Goal: Task Accomplishment & Management: Use online tool/utility

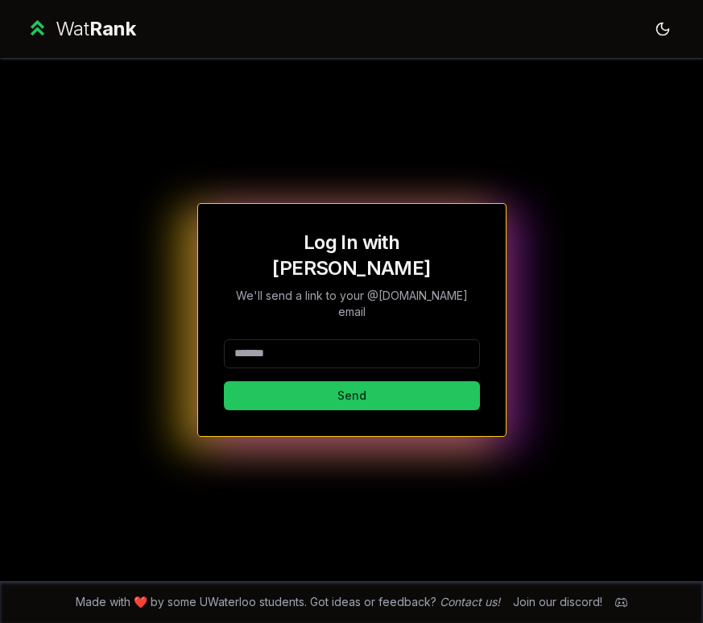
click at [311, 339] on input at bounding box center [352, 353] width 256 height 29
type input "********"
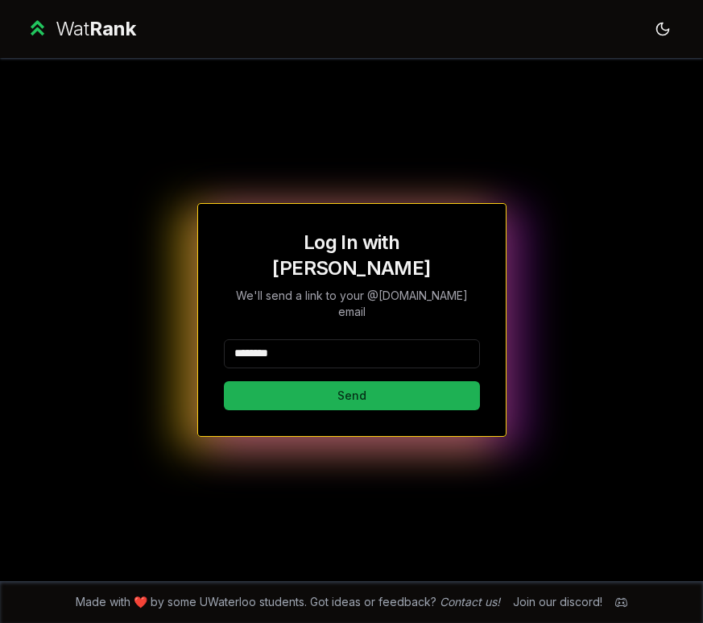
click at [307, 381] on button "Send" at bounding box center [352, 395] width 256 height 29
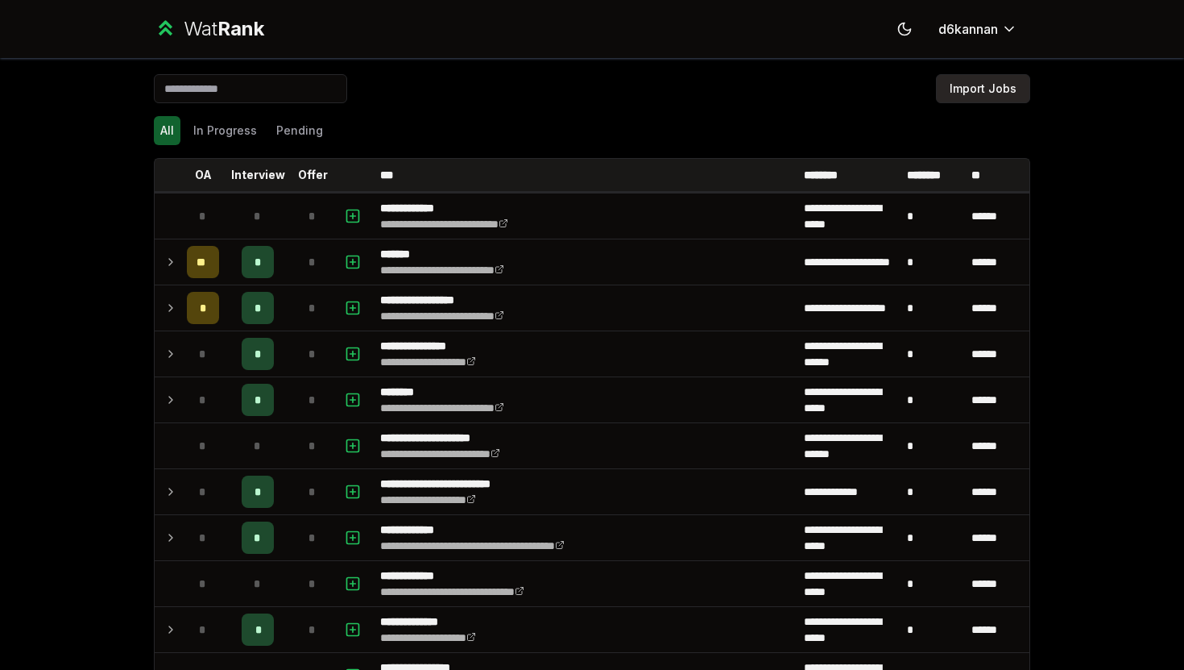
click at [1001, 101] on button "Import Jobs" at bounding box center [983, 88] width 94 height 29
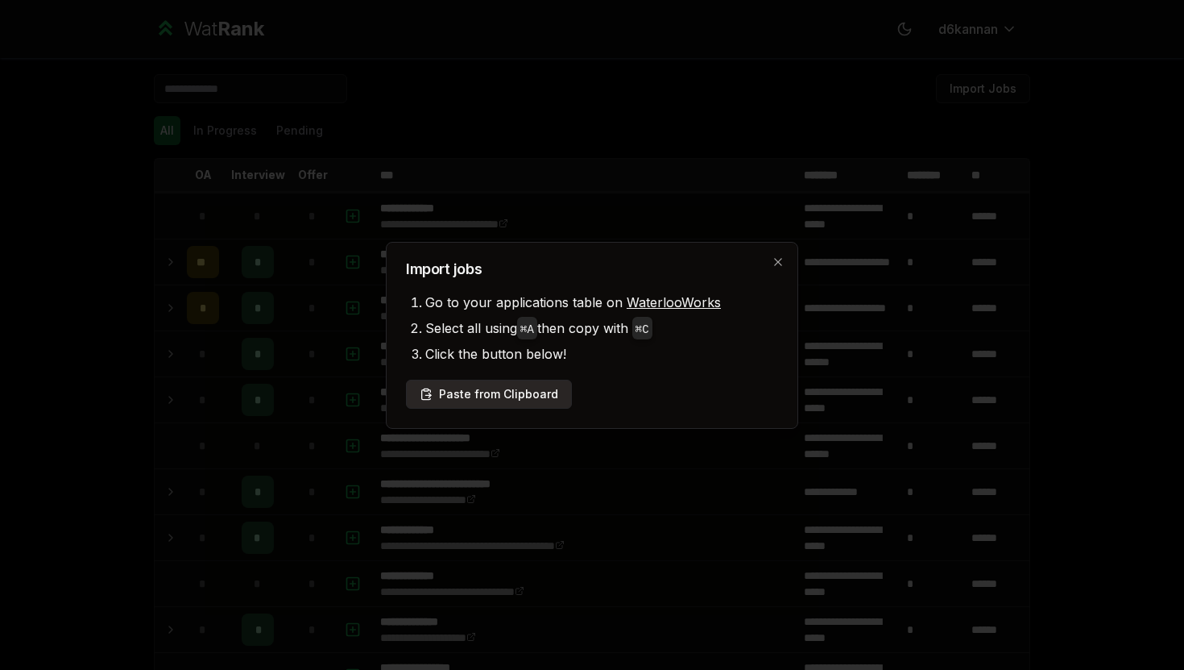
click at [505, 405] on button "Paste from Clipboard" at bounding box center [489, 393] width 166 height 29
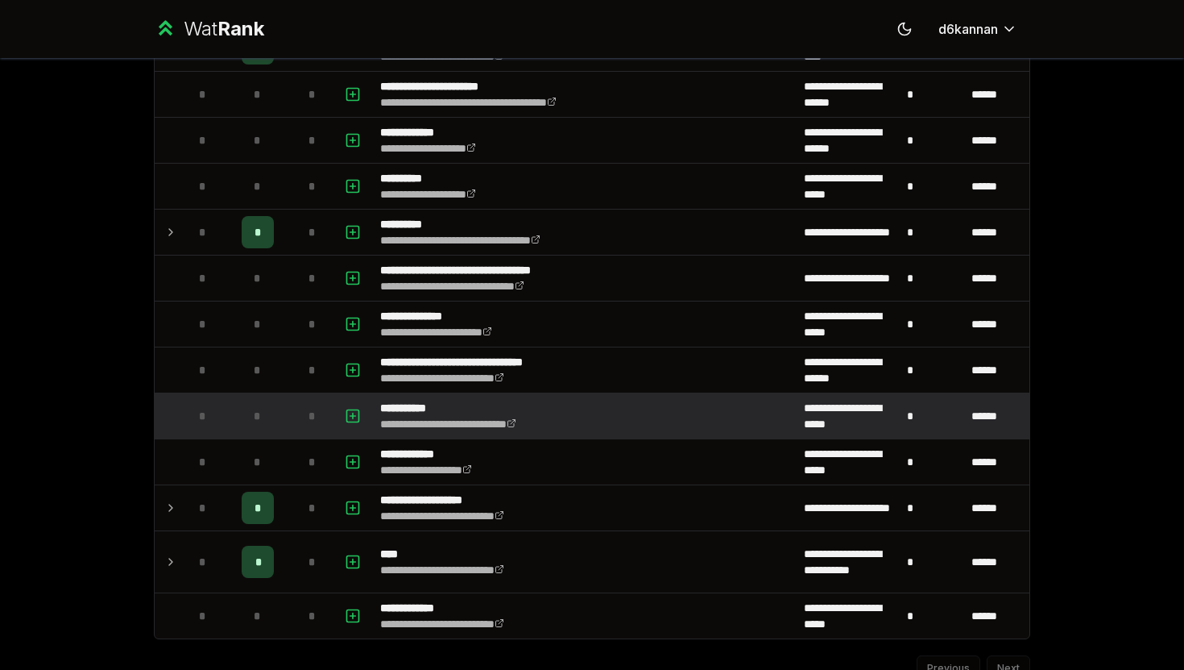
scroll to position [1888, 0]
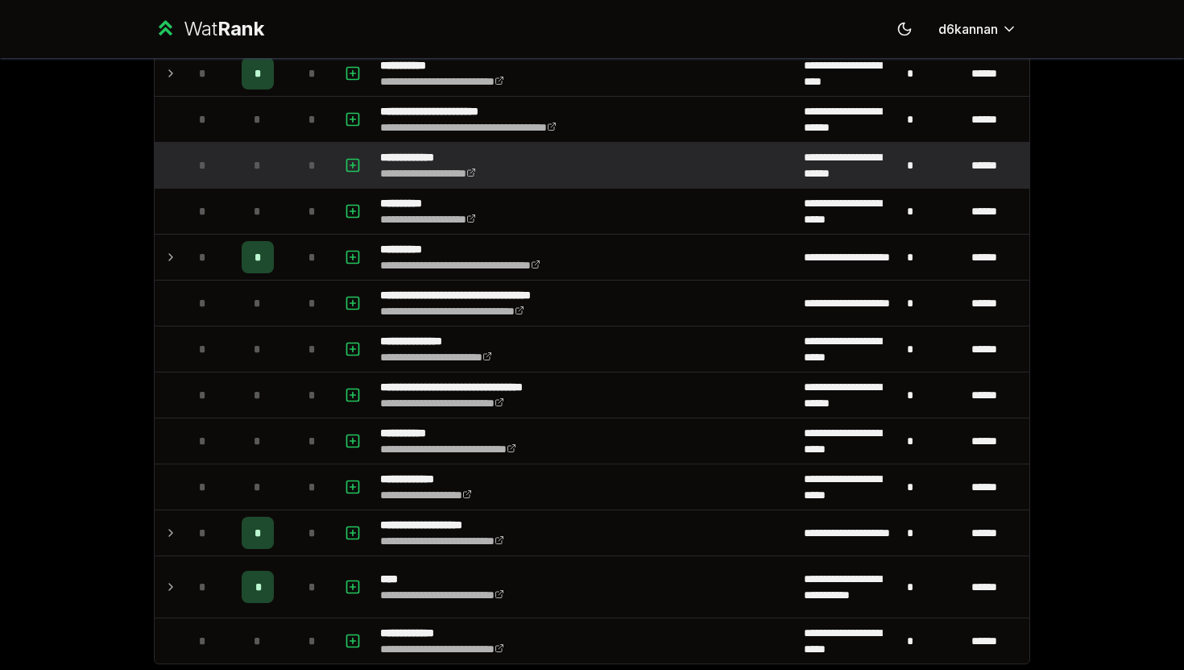
click at [202, 168] on span "*" at bounding box center [202, 165] width 7 height 16
click at [301, 160] on div "*" at bounding box center [312, 165] width 32 height 32
click at [321, 164] on div "*" at bounding box center [312, 165] width 32 height 32
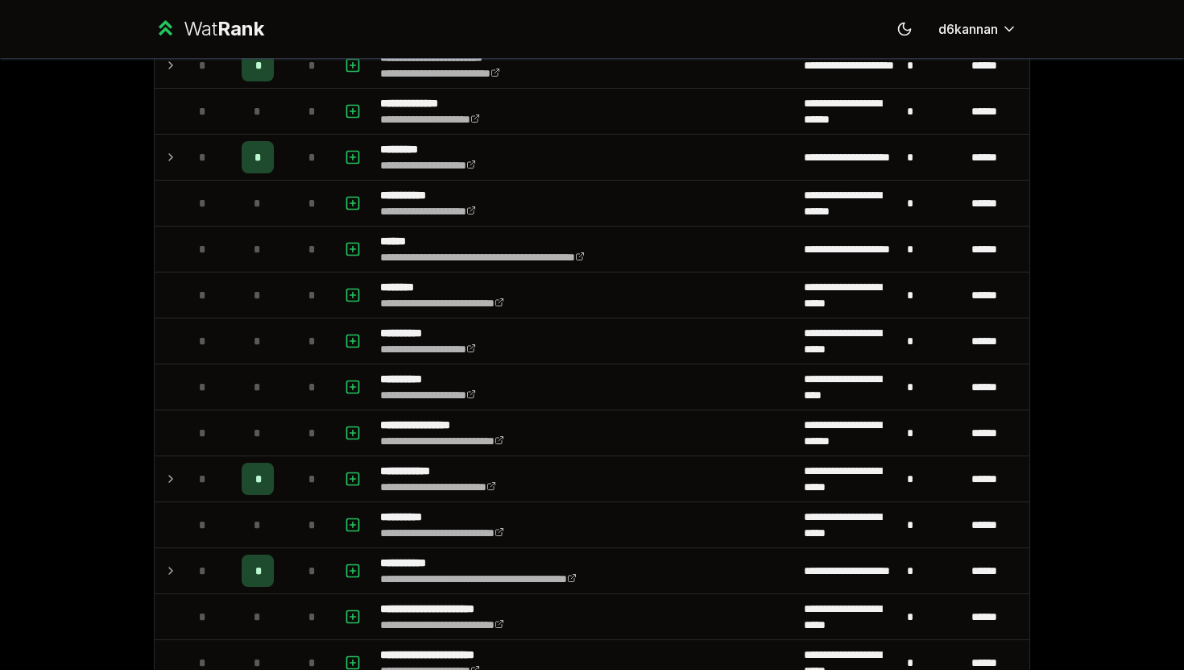
scroll to position [1233, 0]
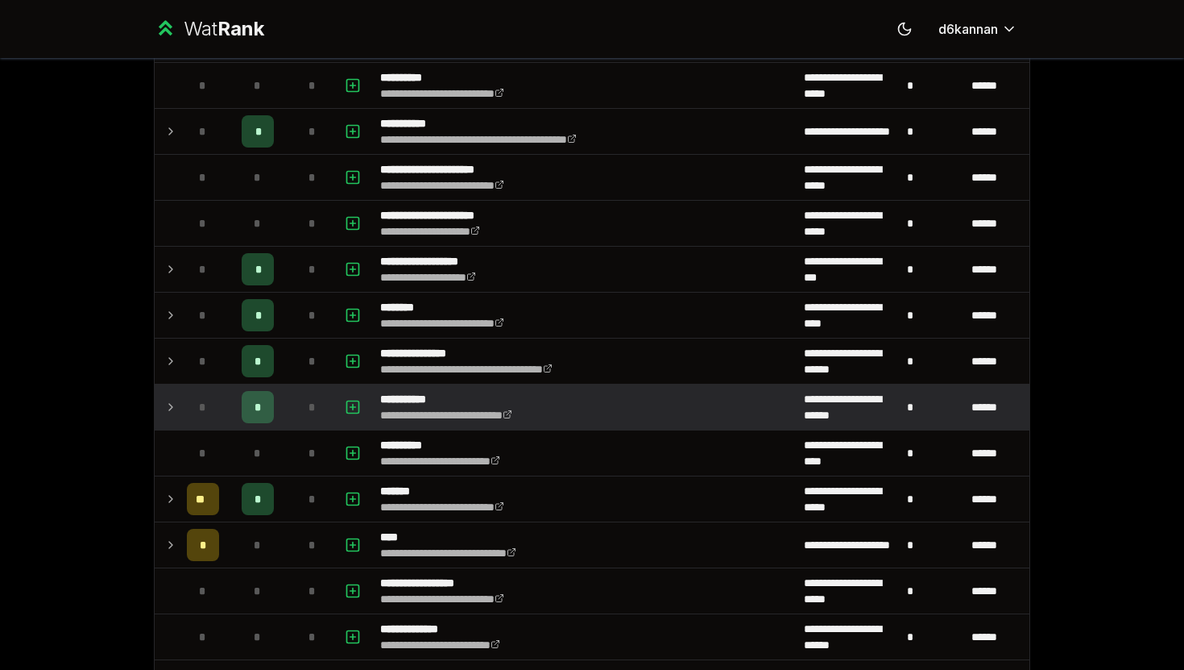
click at [170, 410] on icon at bounding box center [170, 406] width 13 height 19
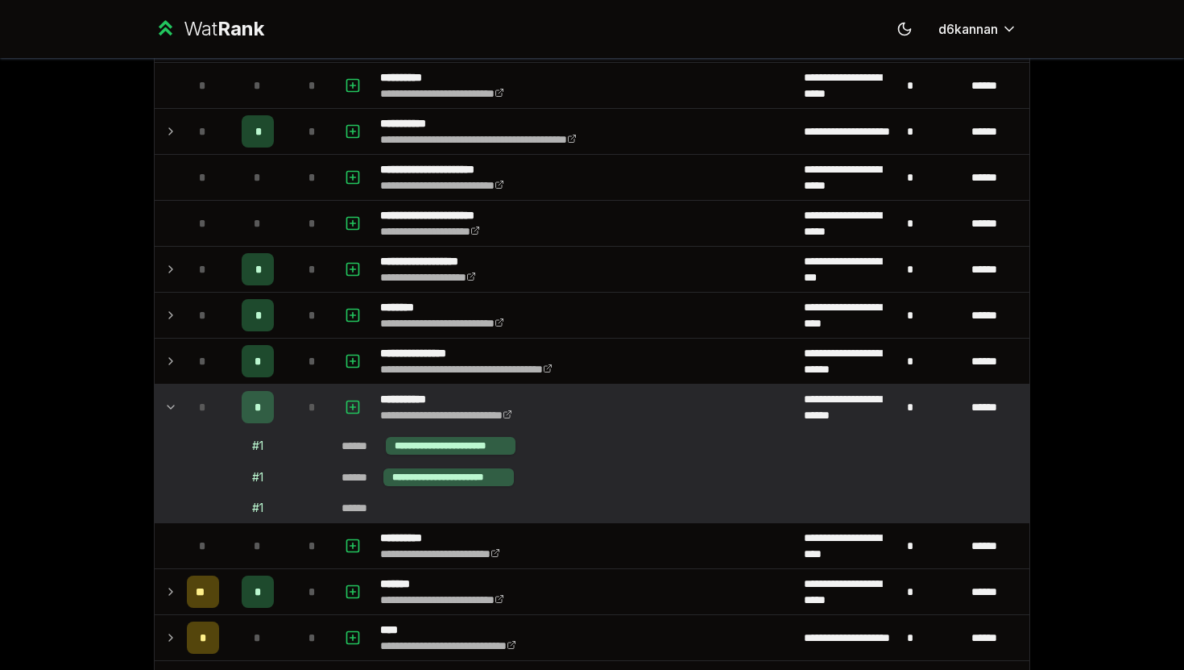
click at [170, 408] on icon at bounding box center [170, 406] width 13 height 19
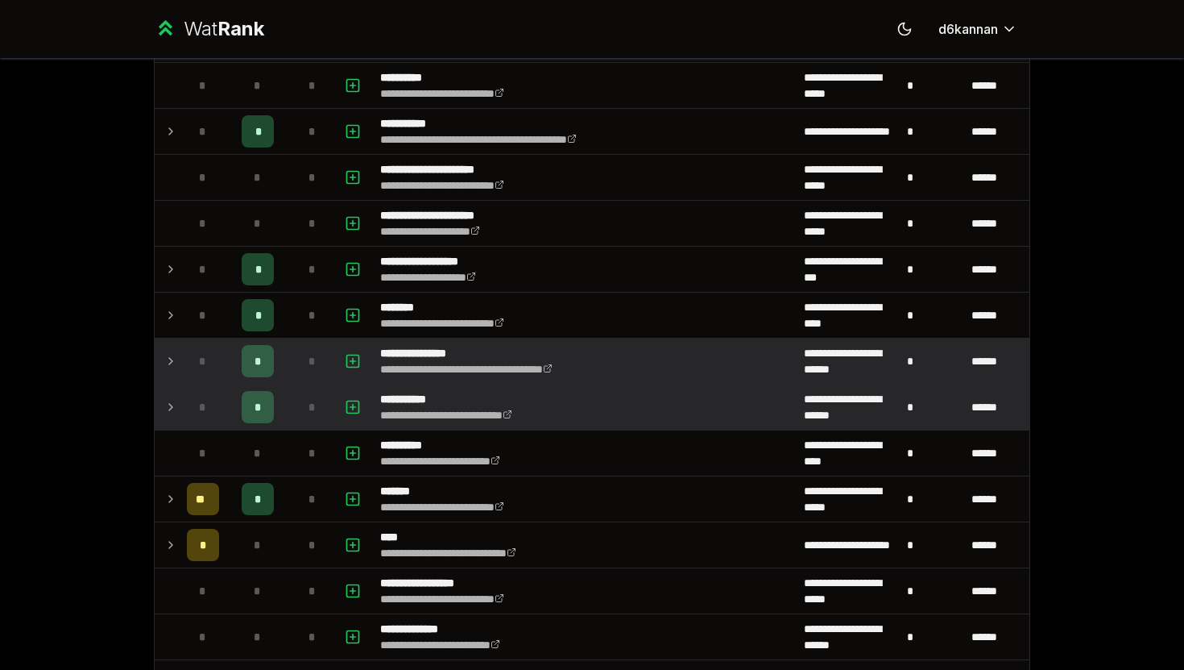
click at [174, 376] on td at bounding box center [168, 360] width 26 height 45
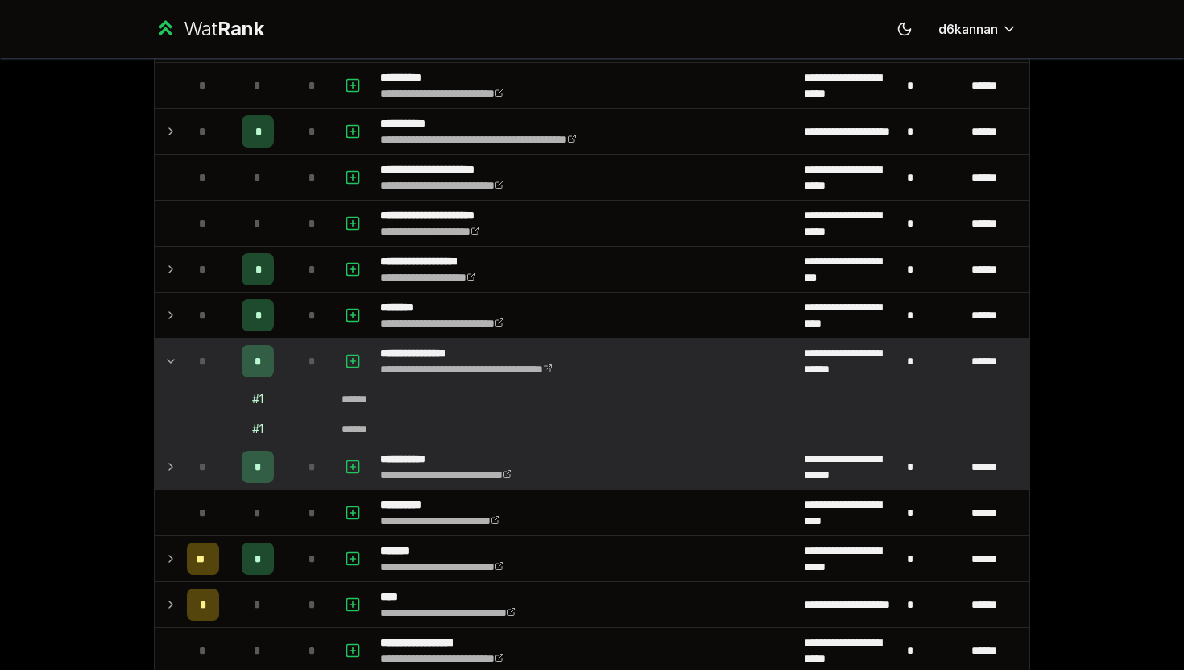
click at [179, 367] on td at bounding box center [168, 360] width 26 height 45
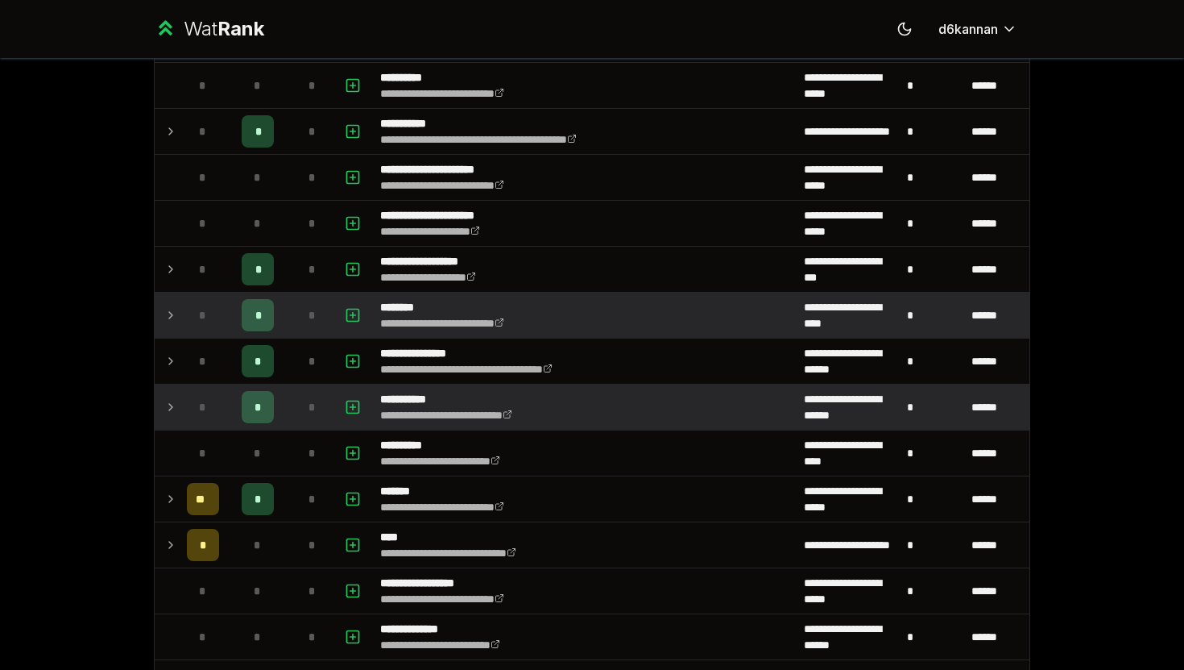
click at [180, 314] on td "*" at bounding box center [202, 314] width 45 height 45
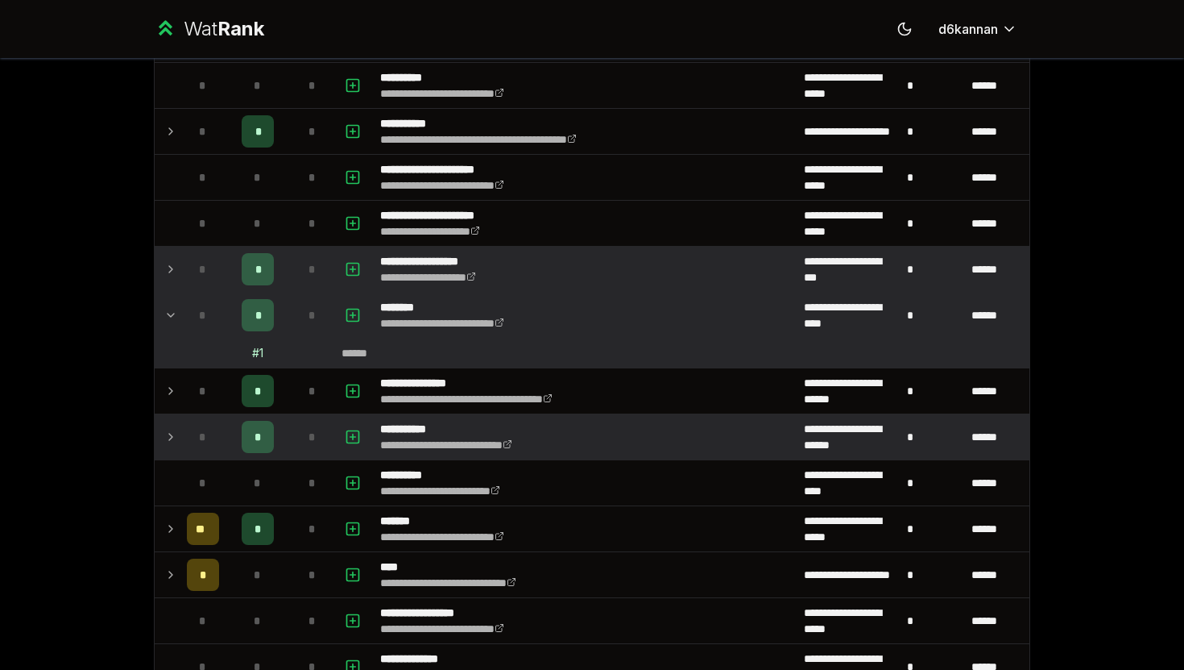
click at [181, 262] on td "*" at bounding box center [202, 269] width 45 height 45
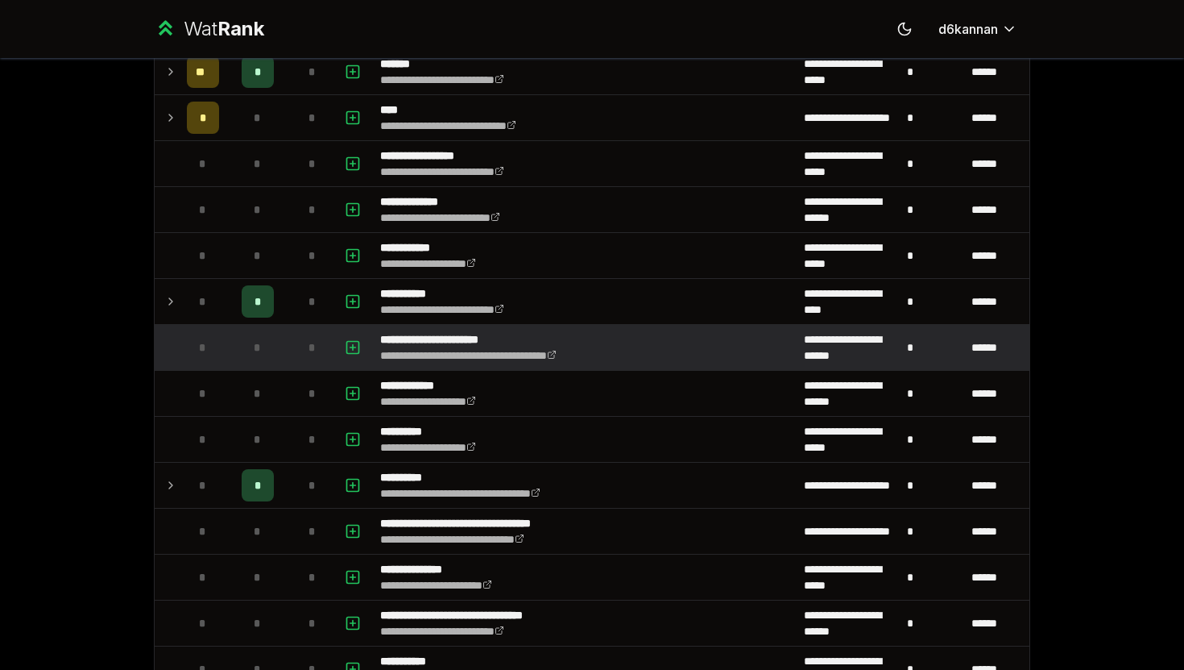
scroll to position [1718, 0]
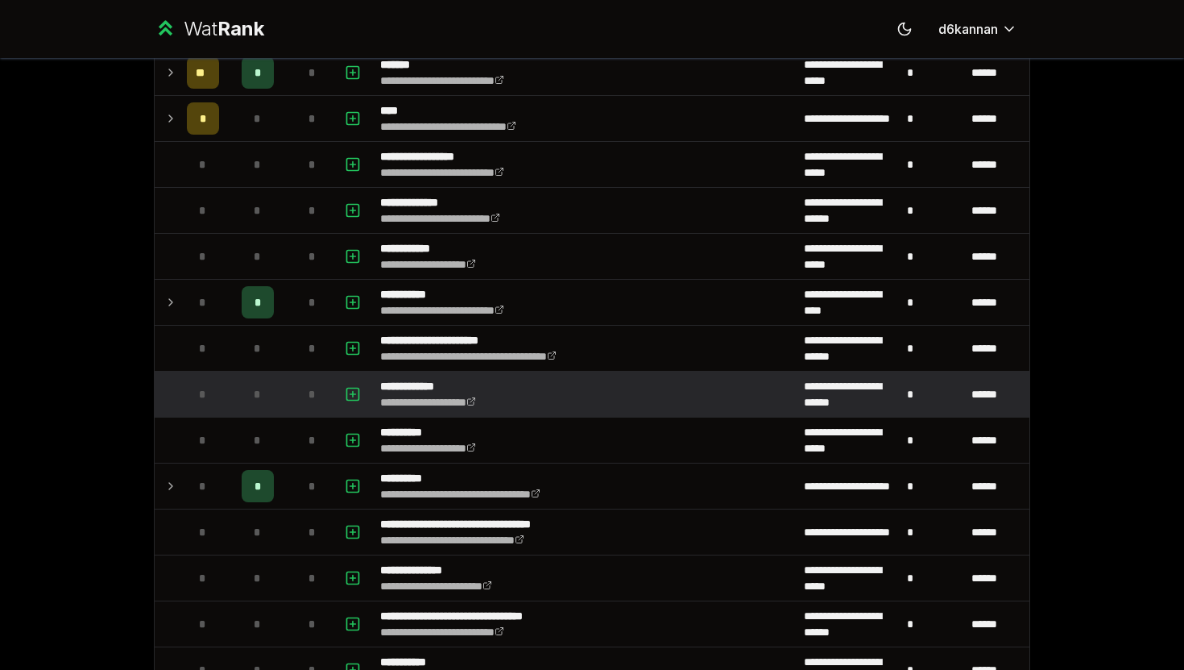
click at [207, 392] on div "*" at bounding box center [203, 394] width 32 height 32
click at [458, 383] on p "**********" at bounding box center [443, 386] width 127 height 16
click at [425, 388] on p "**********" at bounding box center [443, 386] width 127 height 16
click at [350, 394] on icon "button" at bounding box center [353, 394] width 6 height 0
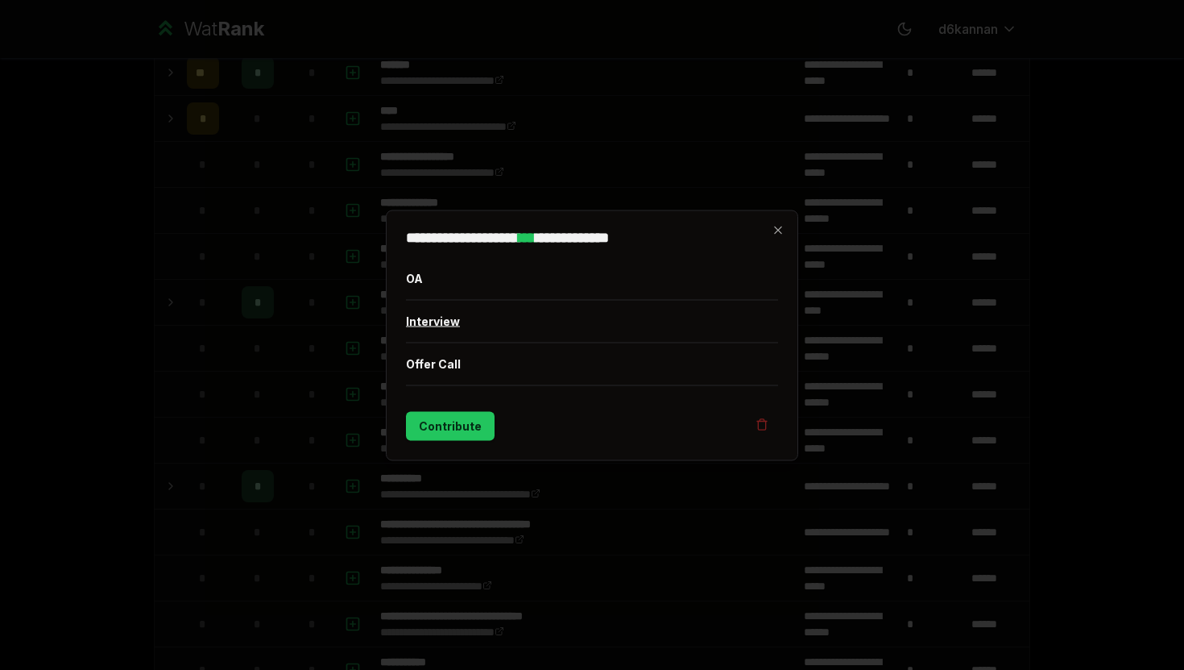
click at [442, 323] on button "Interview" at bounding box center [592, 321] width 372 height 42
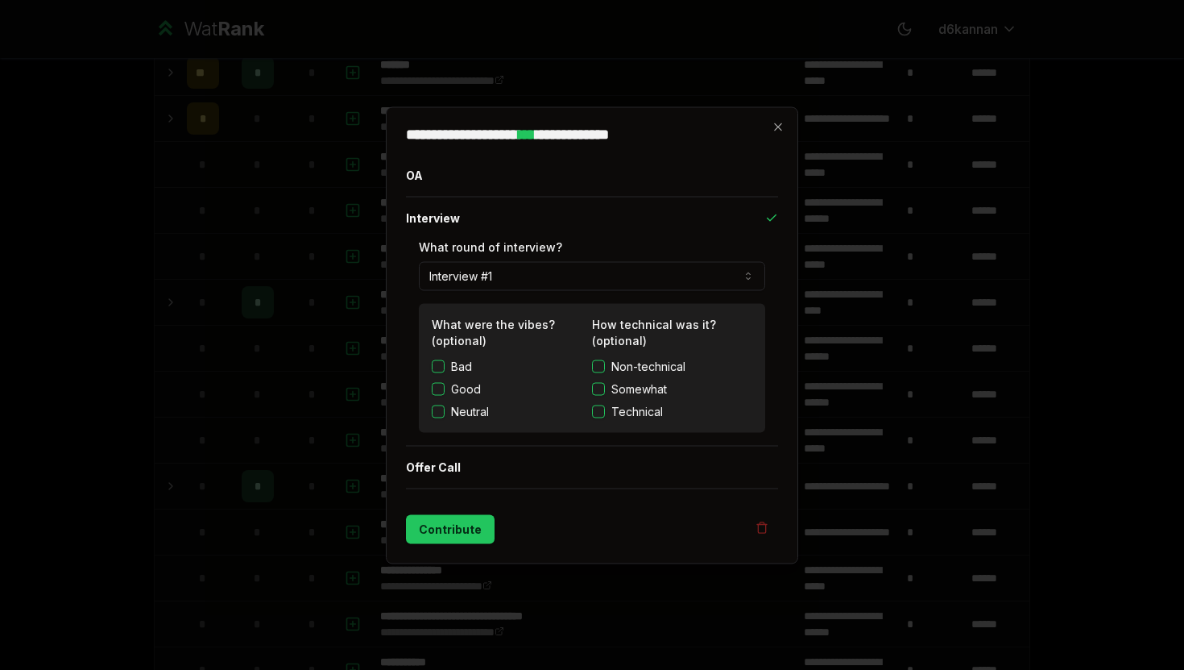
click at [787, 123] on div "**********" at bounding box center [592, 334] width 412 height 457
click at [777, 126] on icon "button" at bounding box center [777, 125] width 7 height 7
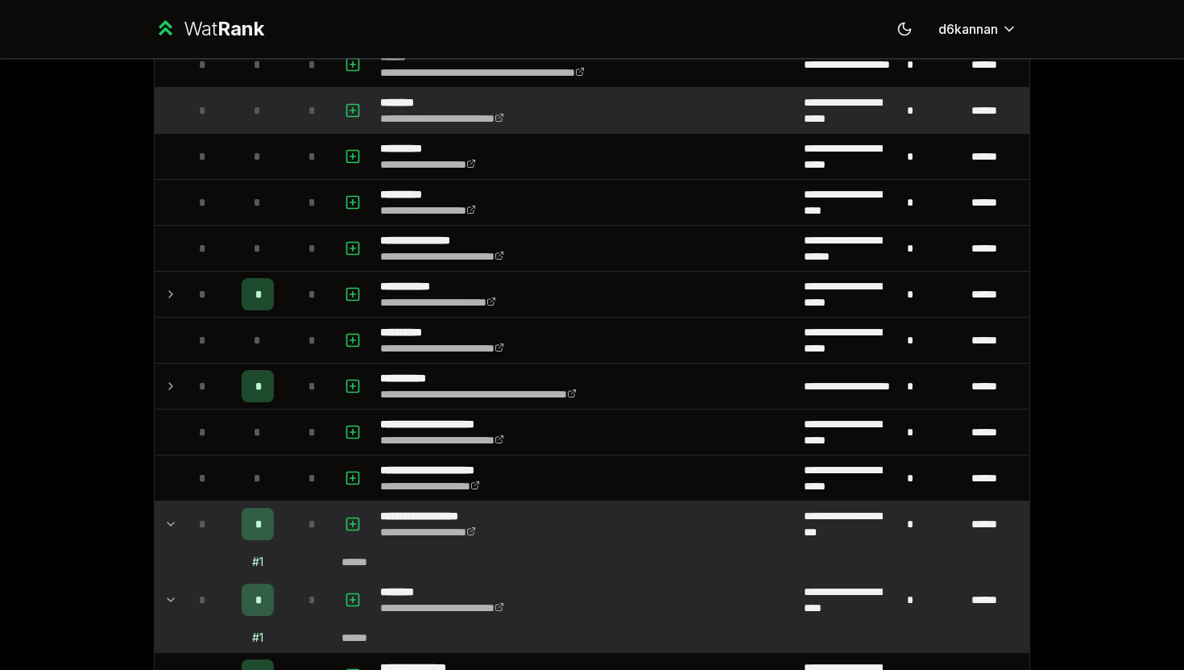
scroll to position [972, 0]
